Goal: Navigation & Orientation: Find specific page/section

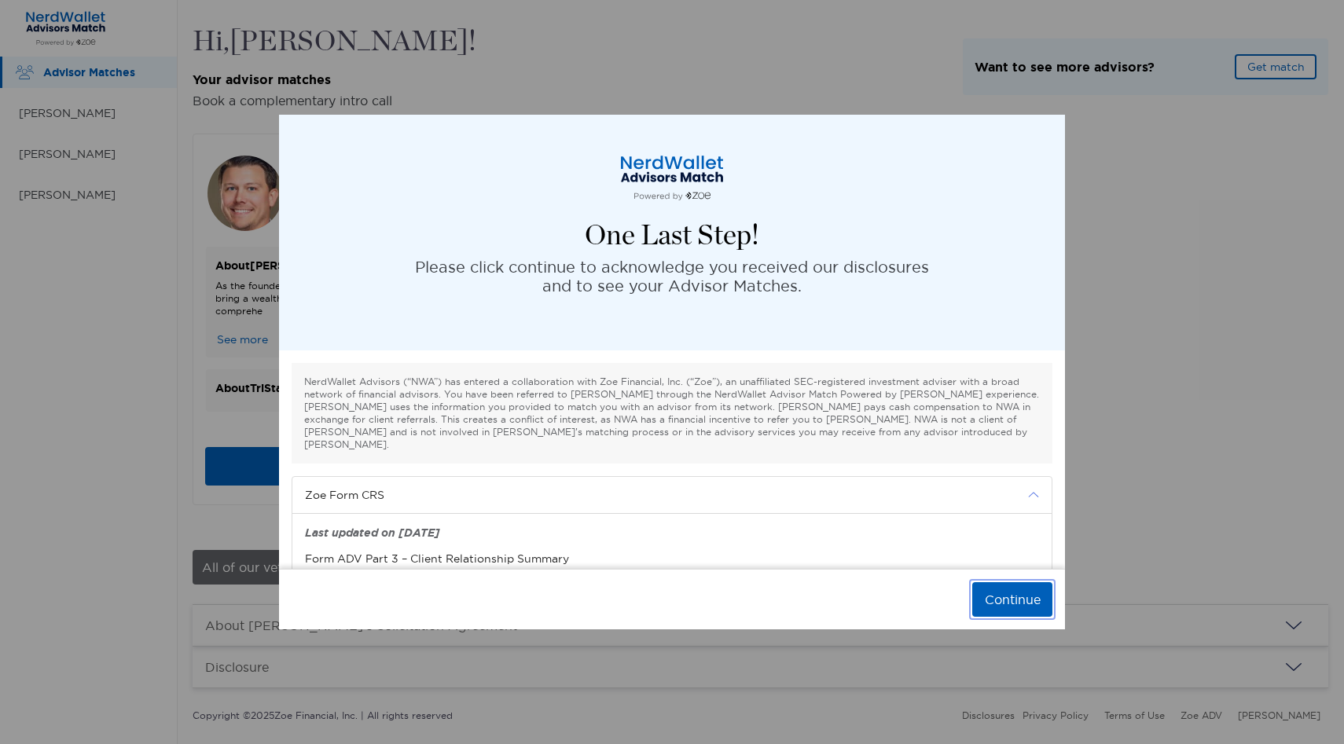
click at [1000, 595] on button "Continue" at bounding box center [1012, 599] width 80 height 35
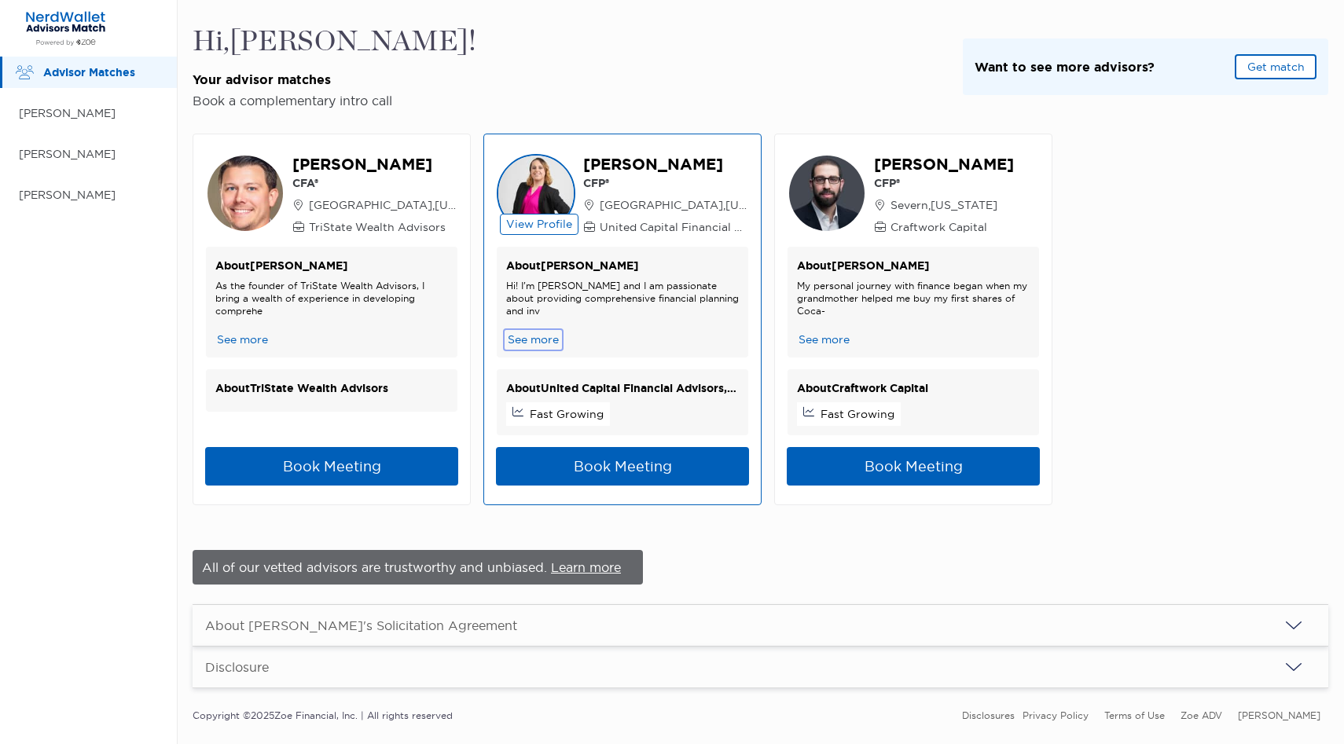
click at [531, 338] on button "See more" at bounding box center [533, 340] width 54 height 17
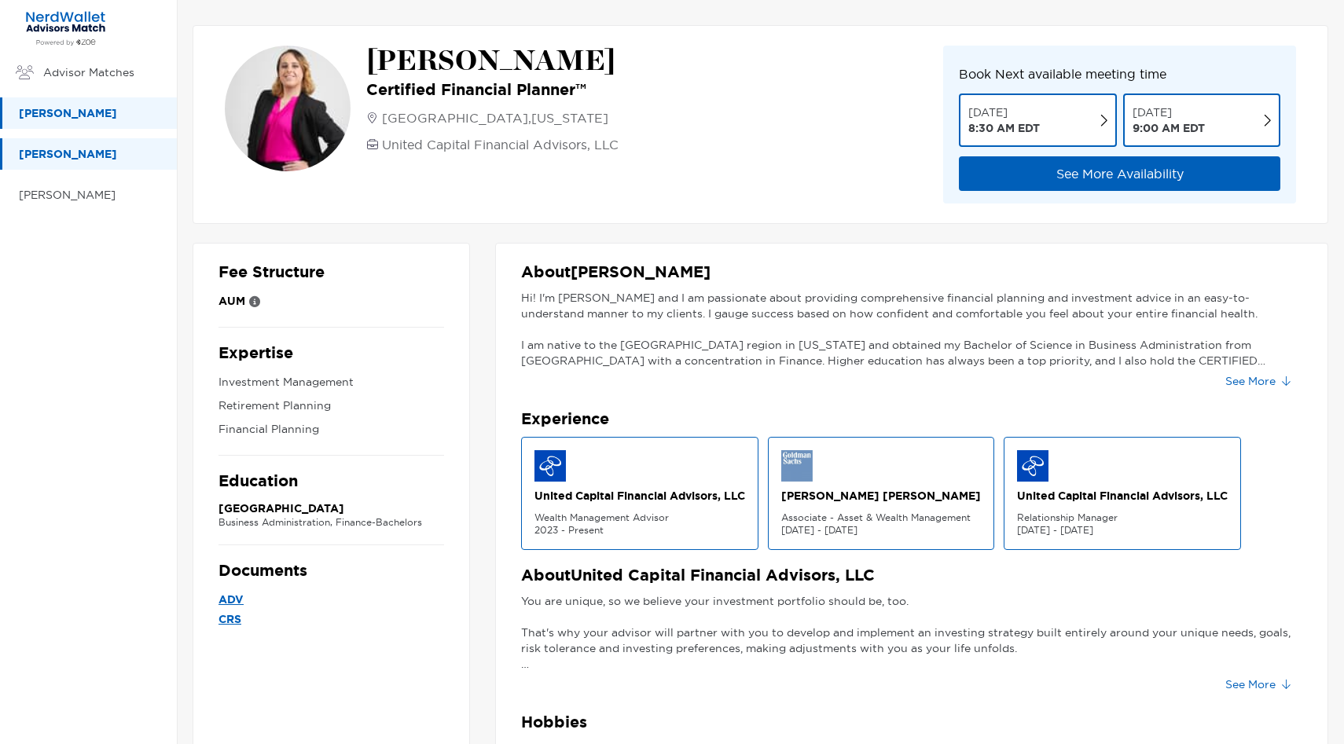
click at [75, 110] on p "[PERSON_NAME]" at bounding box center [90, 114] width 142 height 20
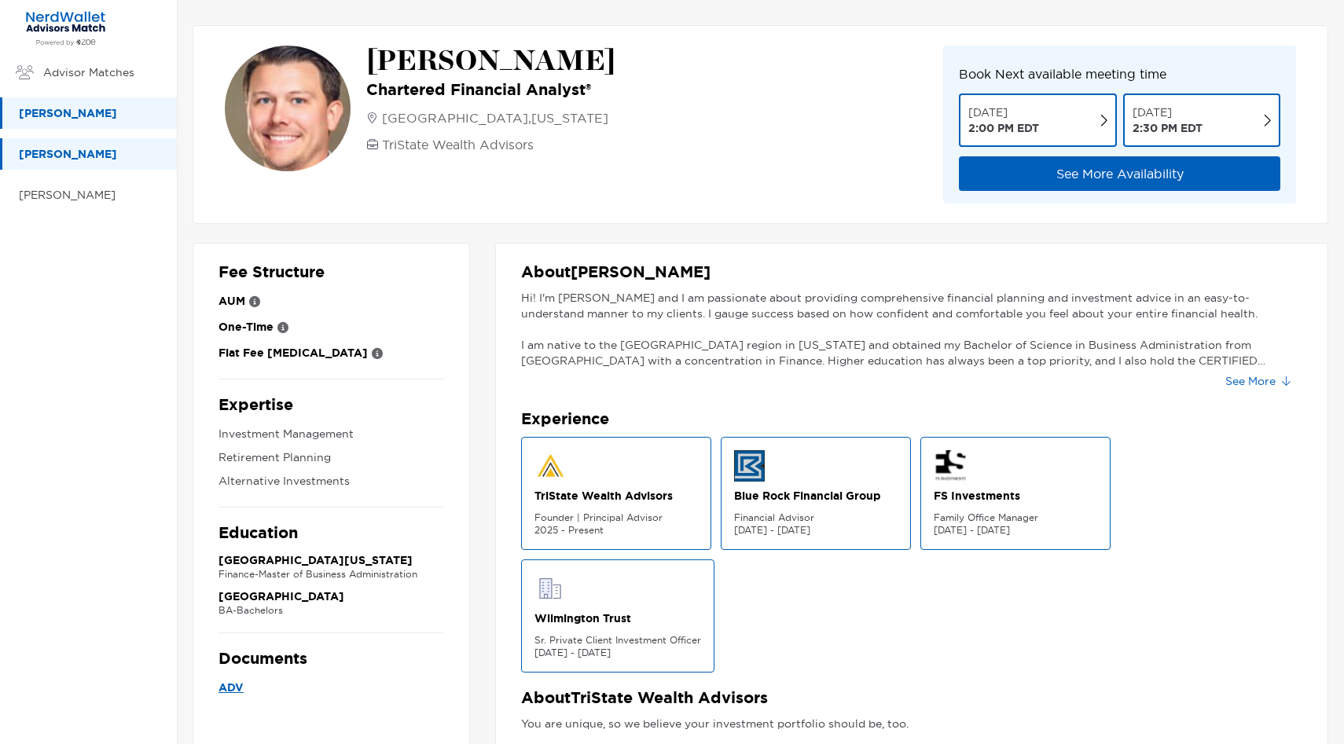
click at [108, 146] on p "[PERSON_NAME]" at bounding box center [90, 155] width 142 height 20
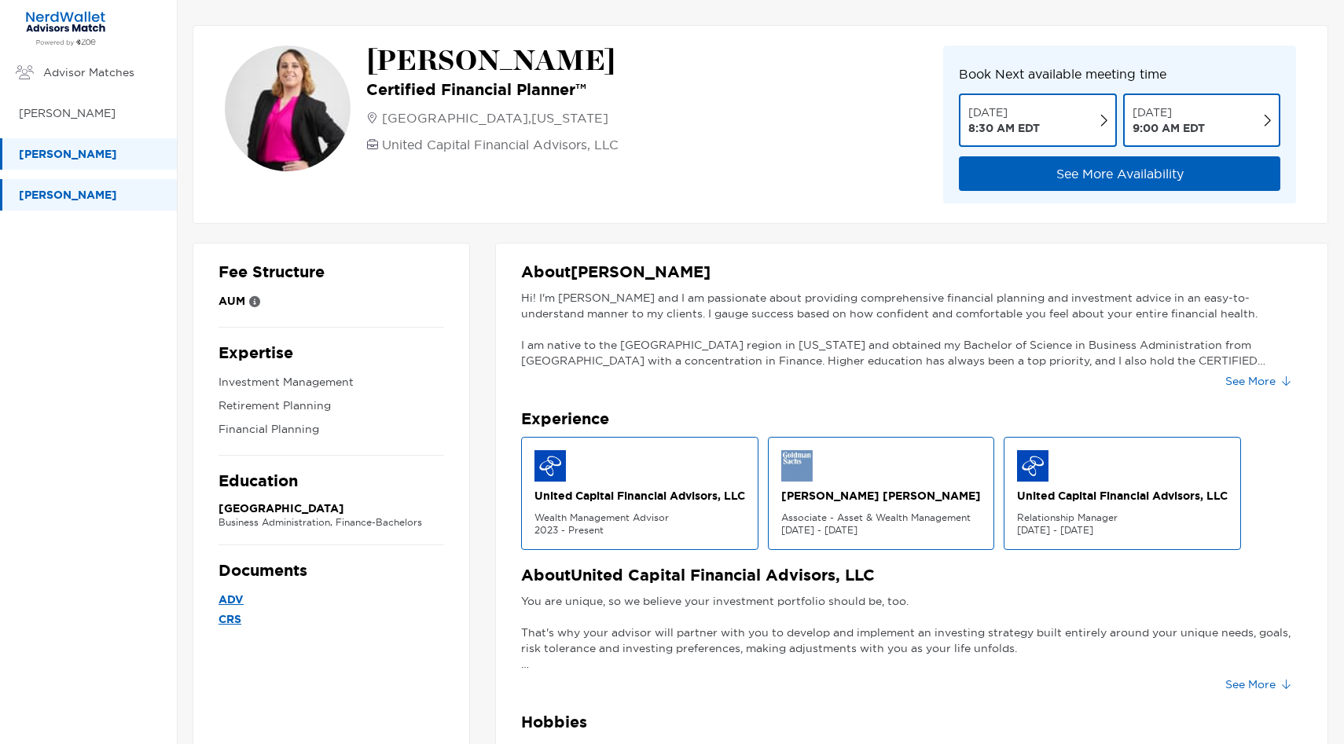
click at [74, 193] on p "[PERSON_NAME]" at bounding box center [90, 195] width 142 height 20
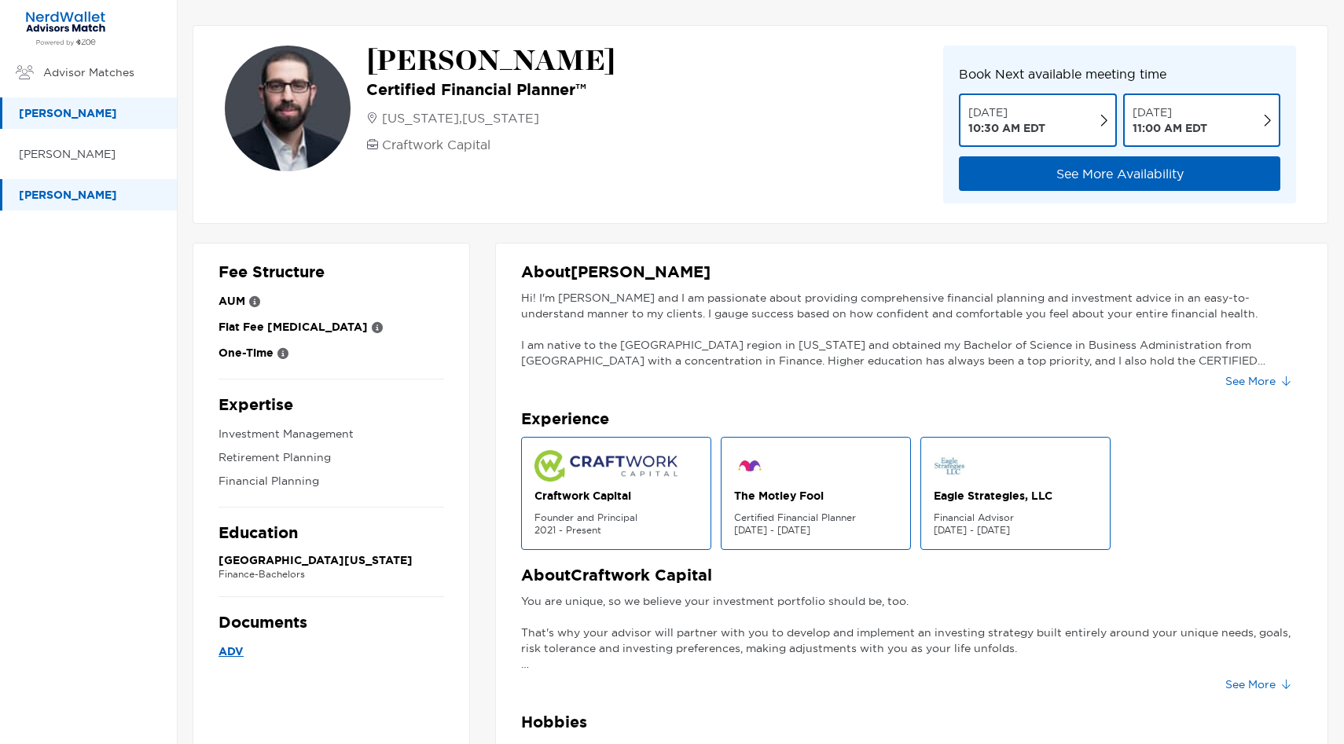
click at [74, 116] on p "[PERSON_NAME]" at bounding box center [90, 114] width 142 height 20
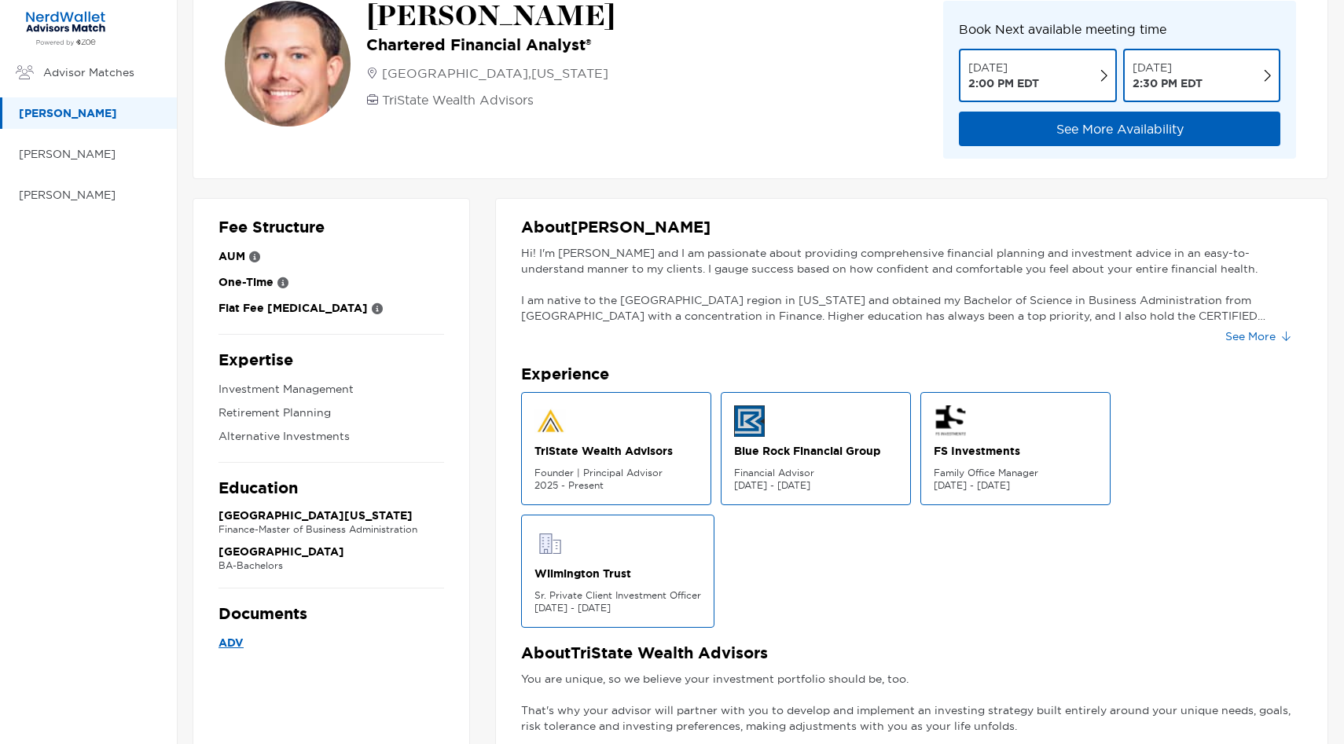
scroll to position [47, 0]
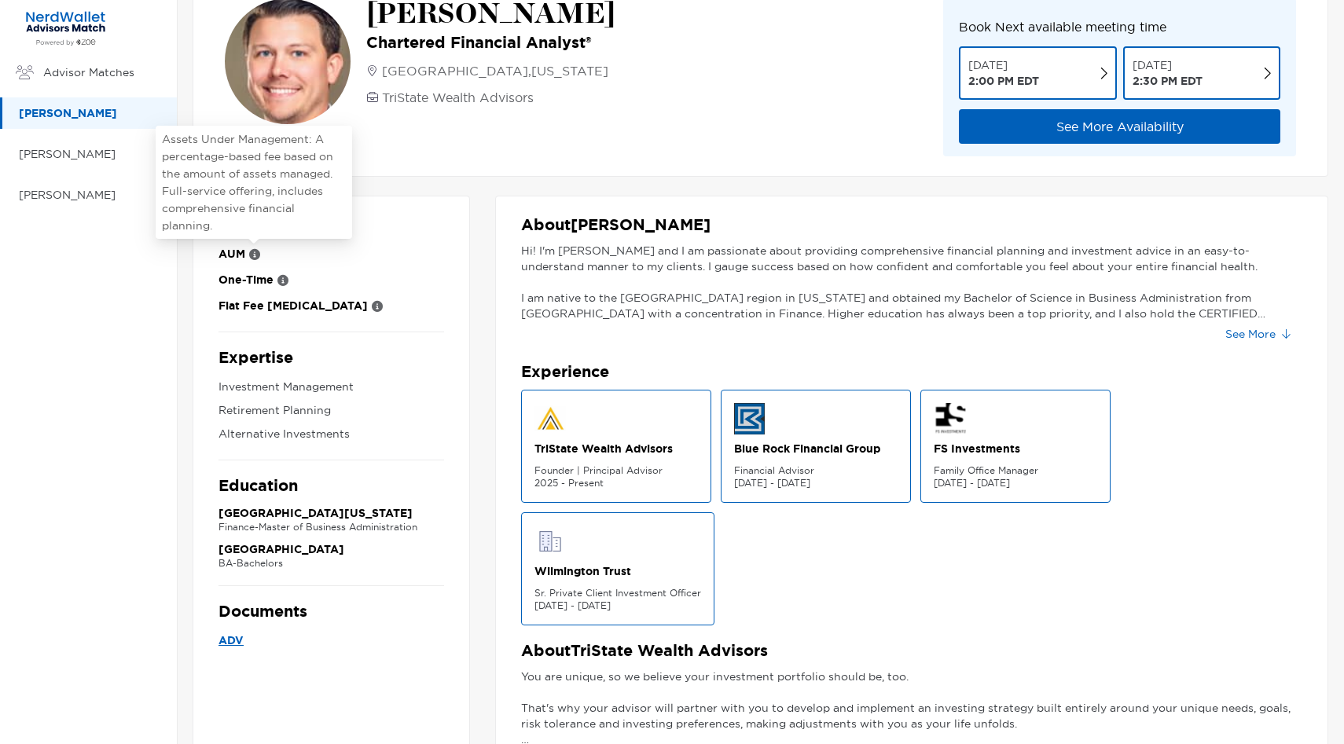
click at [255, 254] on icon at bounding box center [254, 254] width 11 height 11
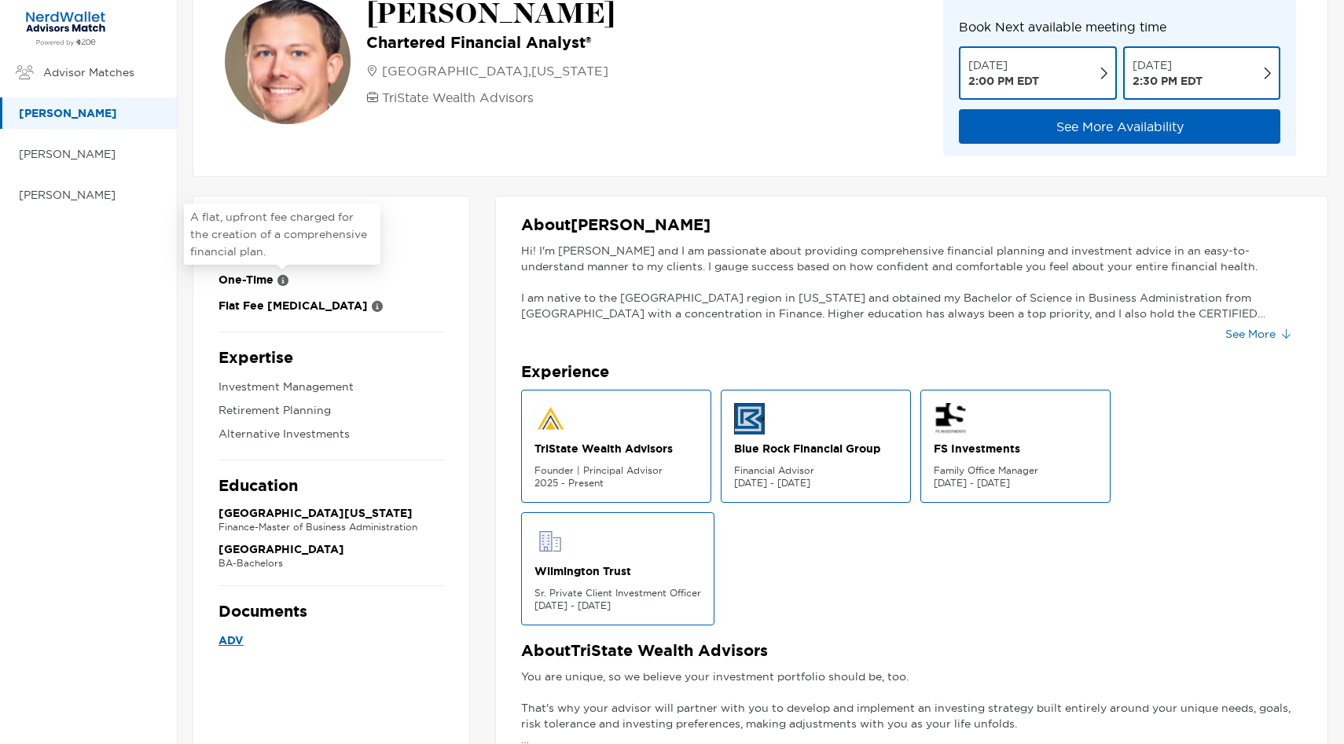
click at [283, 281] on icon at bounding box center [282, 280] width 11 height 11
click at [372, 305] on icon at bounding box center [377, 306] width 11 height 11
click at [329, 307] on div "Flat Fee [MEDICAL_DATA]" at bounding box center [331, 306] width 226 height 20
click at [372, 306] on icon at bounding box center [377, 306] width 11 height 11
